Goal: Complete application form: Complete application form

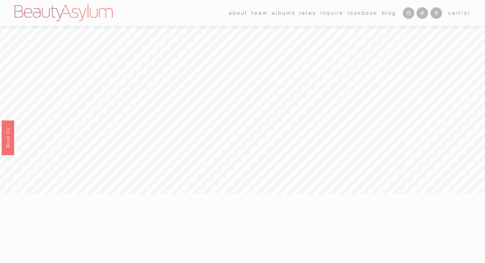
click at [307, 13] on link "Rates" at bounding box center [307, 13] width 17 height 10
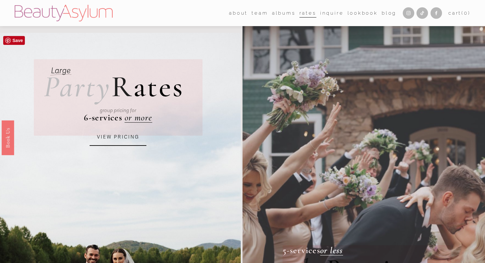
scroll to position [32, 0]
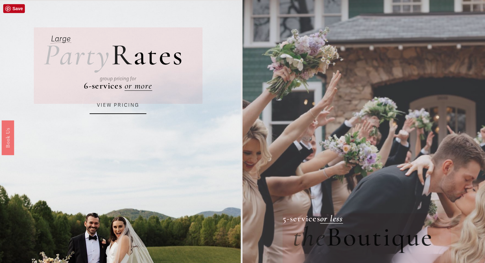
click at [132, 108] on link "VIEW PRICING" at bounding box center [118, 105] width 57 height 17
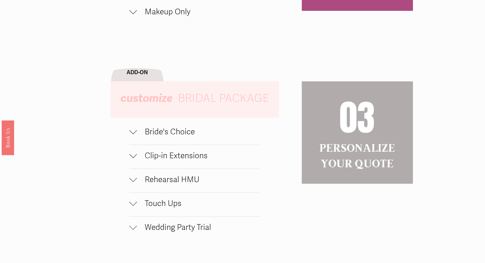
scroll to position [423, 0]
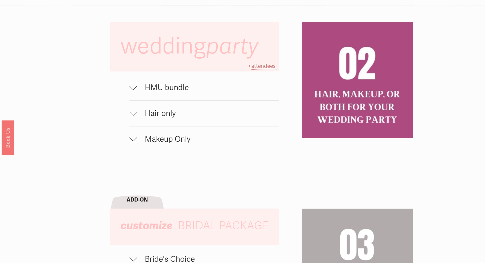
click at [175, 98] on button "HMU bundle" at bounding box center [203, 87] width 149 height 25
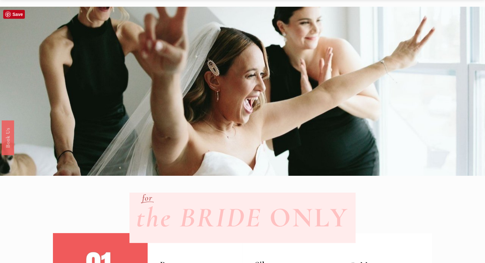
scroll to position [0, 0]
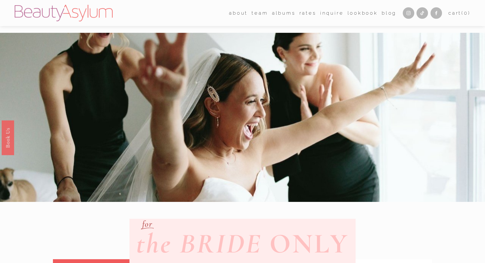
click at [333, 14] on link "Inquire" at bounding box center [332, 13] width 24 height 10
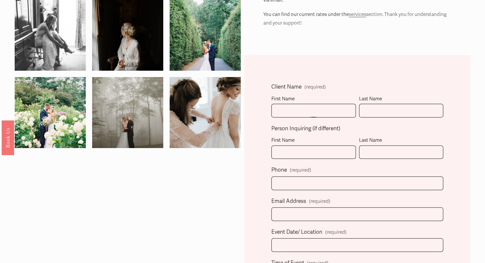
scroll to position [127, 0]
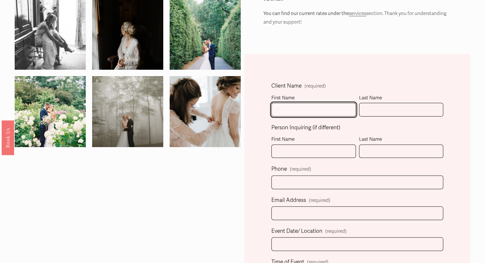
click at [322, 108] on input "First Name" at bounding box center [313, 110] width 84 height 14
type input "[PERSON_NAME]"
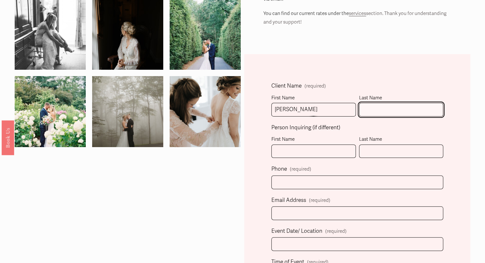
type input "[PERSON_NAME]"
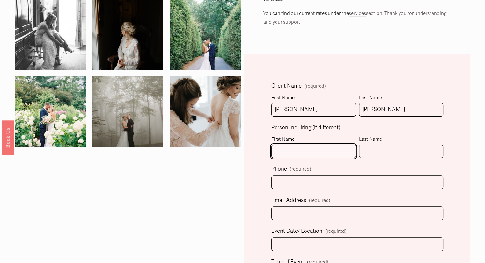
type input "[PERSON_NAME]"
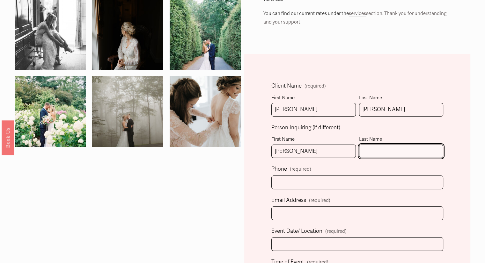
type input "[PERSON_NAME]"
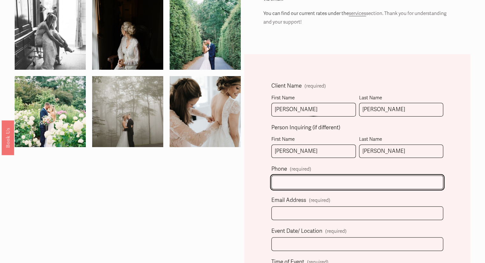
type input "[PHONE_NUMBER]"
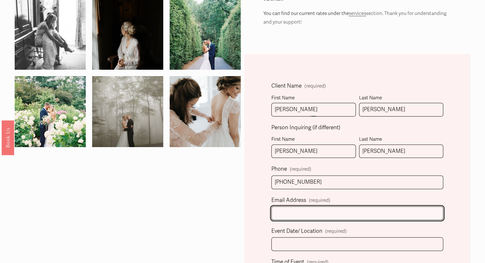
type input "[EMAIL_ADDRESS][DOMAIN_NAME]"
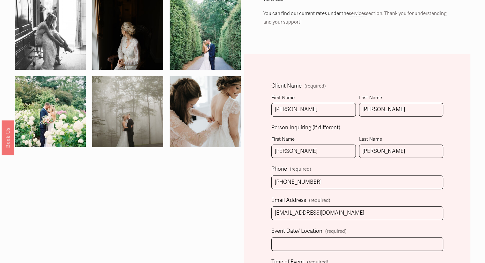
select select "[GEOGRAPHIC_DATA], [GEOGRAPHIC_DATA]"
type input "[PHONE_NUMBER]"
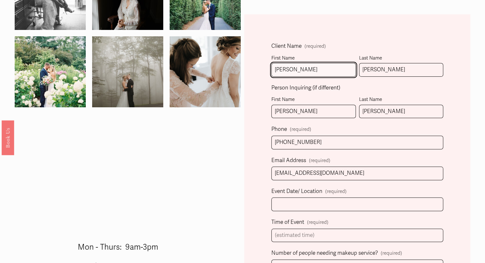
scroll to position [191, 0]
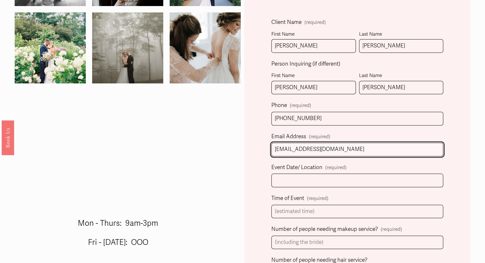
drag, startPoint x: 360, startPoint y: 151, endPoint x: 256, endPoint y: 157, distance: 104.1
click at [256, 157] on div "Client Name (required) First Name [PERSON_NAME] Last Name [PERSON_NAME] Person …" at bounding box center [357, 262] width 226 height 544
type input "[EMAIL_ADDRESS][DOMAIN_NAME]"
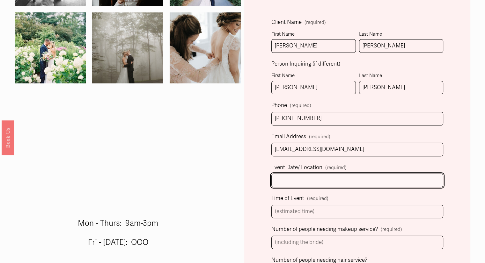
click at [331, 181] on input "Event Date/ Location (required)" at bounding box center [357, 181] width 172 height 14
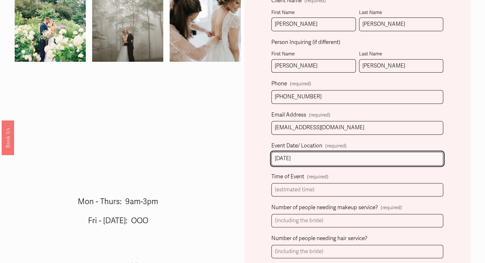
scroll to position [223, 0]
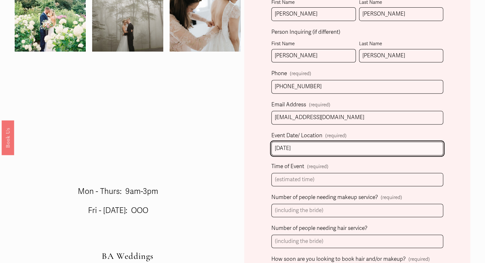
type input "[DATE]"
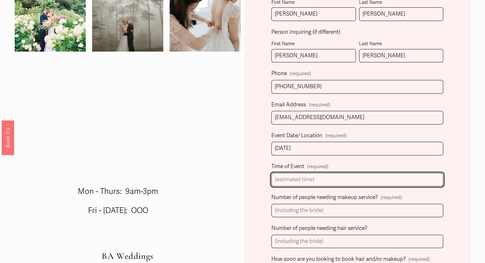
click at [318, 181] on input "Time of Event (required)" at bounding box center [357, 180] width 172 height 14
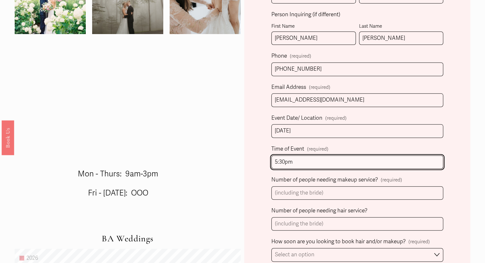
scroll to position [255, 0]
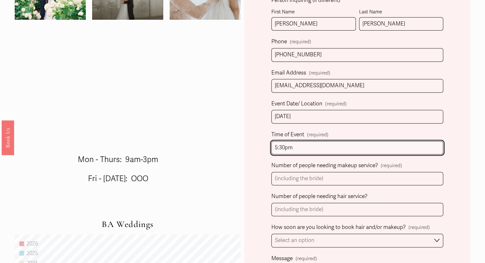
type input "5:30pm"
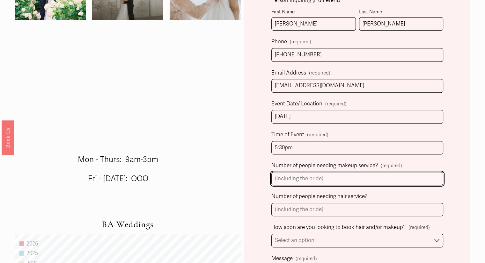
click at [317, 177] on input "Number of people needing makeup service? (required)" at bounding box center [357, 179] width 172 height 14
click at [321, 177] on input "Number of people needing makeup service? (required)" at bounding box center [357, 179] width 172 height 14
paste input "2111"
type input "2111"
drag, startPoint x: 289, startPoint y: 179, endPoint x: 254, endPoint y: 180, distance: 34.7
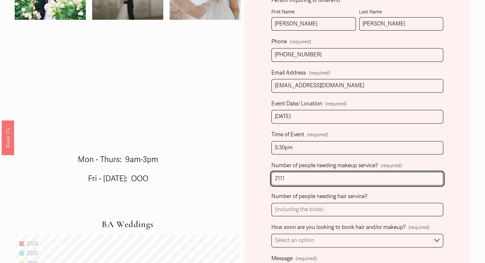
click at [254, 180] on div "Client Name (required) First Name [PERSON_NAME] Last Name [PERSON_NAME] Person …" at bounding box center [357, 199] width 226 height 544
type input "6"
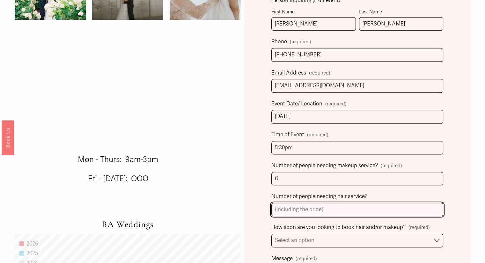
click at [302, 212] on input "Number of people needing hair service?" at bounding box center [357, 210] width 172 height 14
type input "4"
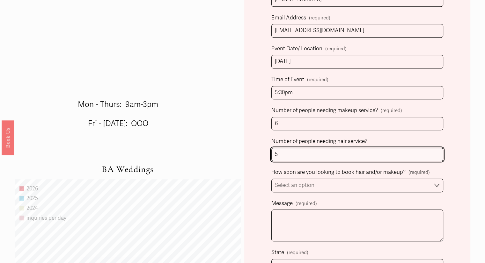
scroll to position [351, 0]
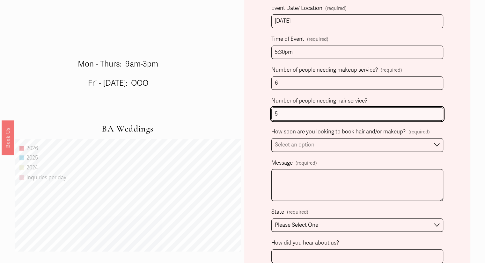
type input "5"
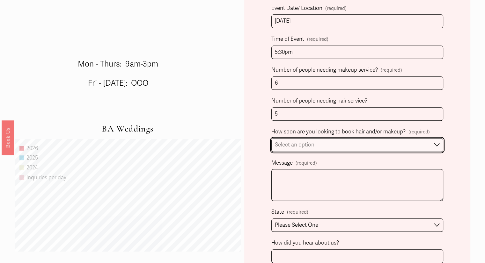
click at [399, 143] on select "Select an option Immediately 1-2 weeks I'm looking for information & not ready …" at bounding box center [357, 145] width 172 height 14
select select "Immediately"
click at [271, 138] on select "Select an option Immediately 1-2 weeks I'm looking for information & not ready …" at bounding box center [357, 145] width 172 height 14
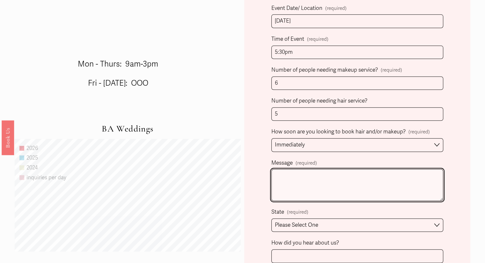
click at [336, 181] on textarea "Message (required)" at bounding box center [357, 185] width 172 height 32
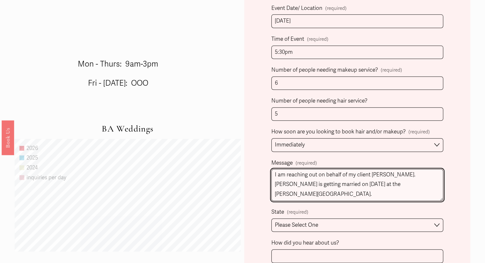
paste textarea "Bride Hair + makeup + trial (2) Bridesmaids hair + makeup (1) MOB hair + makeup…"
click at [411, 193] on textarea "Hello, I am reaching out on behalf of my client [PERSON_NAME]. [PERSON_NAME] is…" at bounding box center [357, 185] width 172 height 32
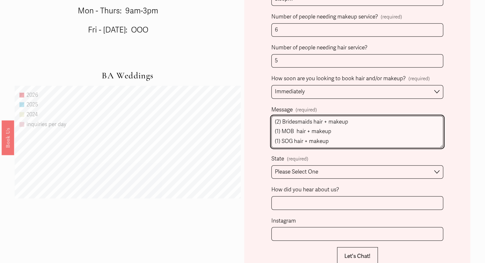
scroll to position [446, 0]
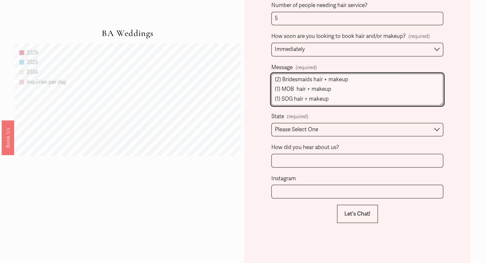
type textarea "Hello, I am reaching out on behalf of my client [PERSON_NAME]. [PERSON_NAME] is…"
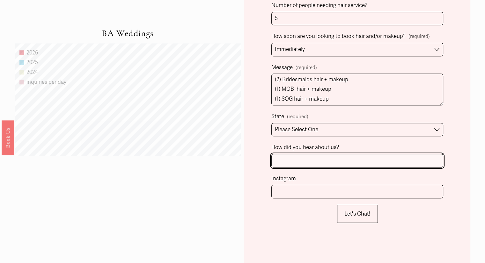
click at [324, 161] on input "How did you hear about us?" at bounding box center [357, 161] width 172 height 14
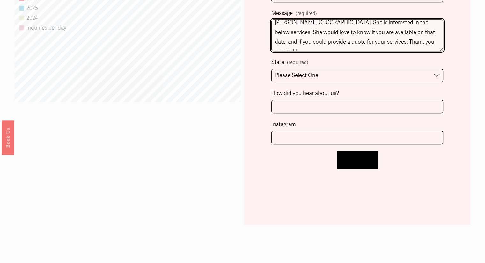
scroll to position [500, 0]
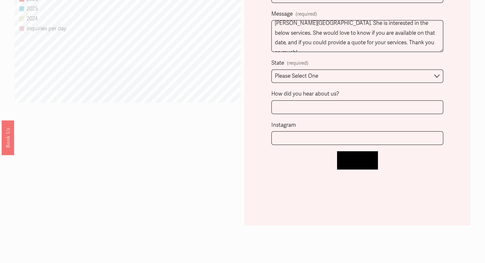
click at [358, 164] on button "Let's Chat! Let's Chat!" at bounding box center [357, 160] width 41 height 18
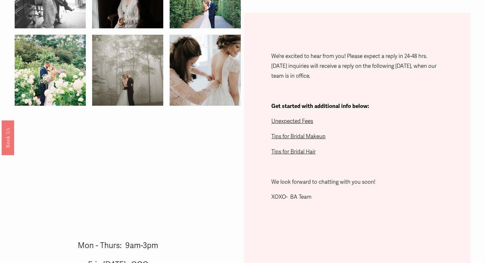
scroll to position [168, 0]
